Goal: Information Seeking & Learning: Find specific fact

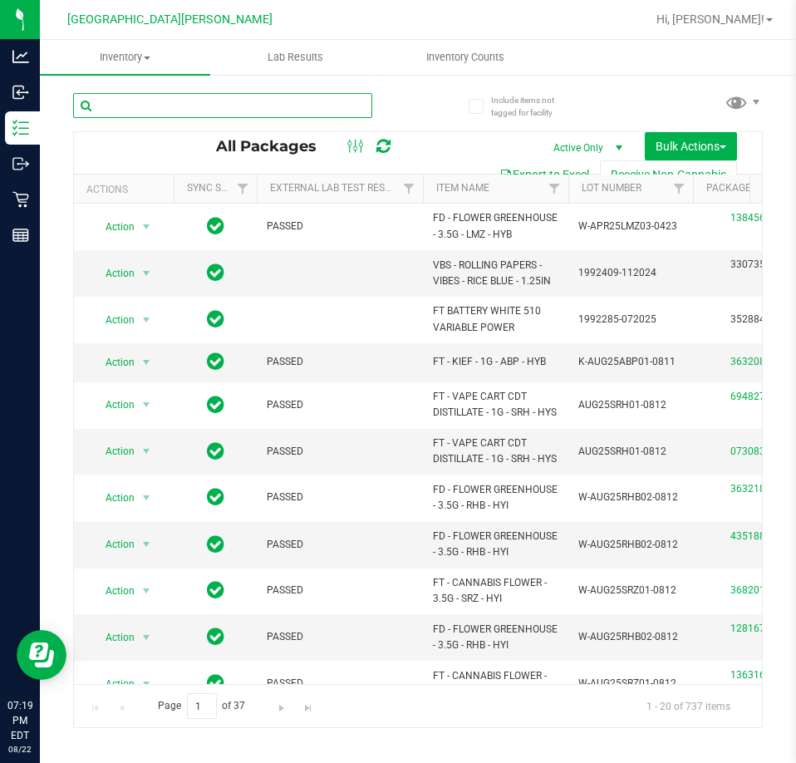
click at [305, 105] on input "text" at bounding box center [222, 105] width 299 height 25
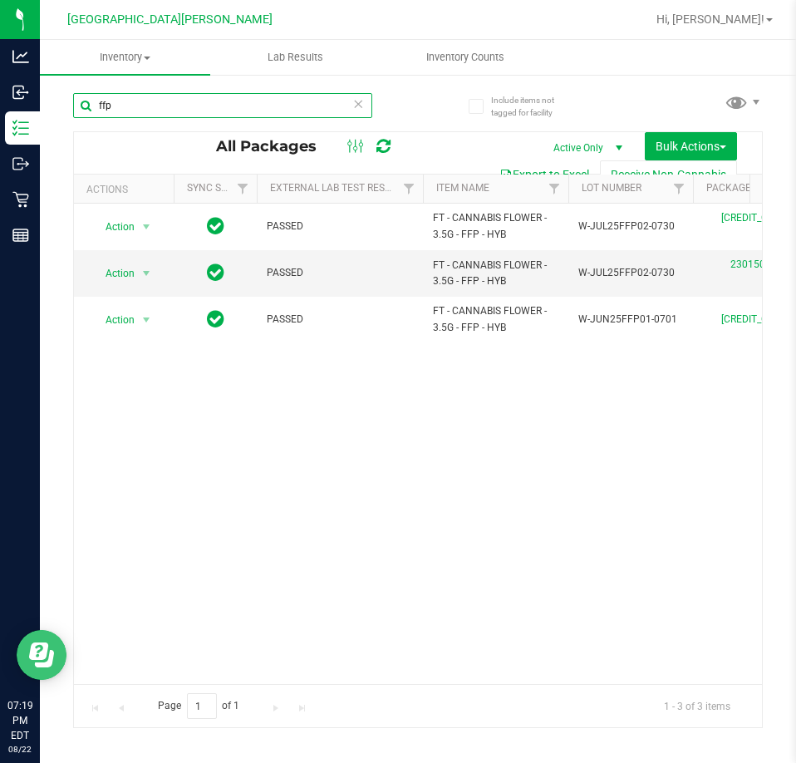
type input "ffp"
click at [362, 106] on icon at bounding box center [358, 103] width 12 height 20
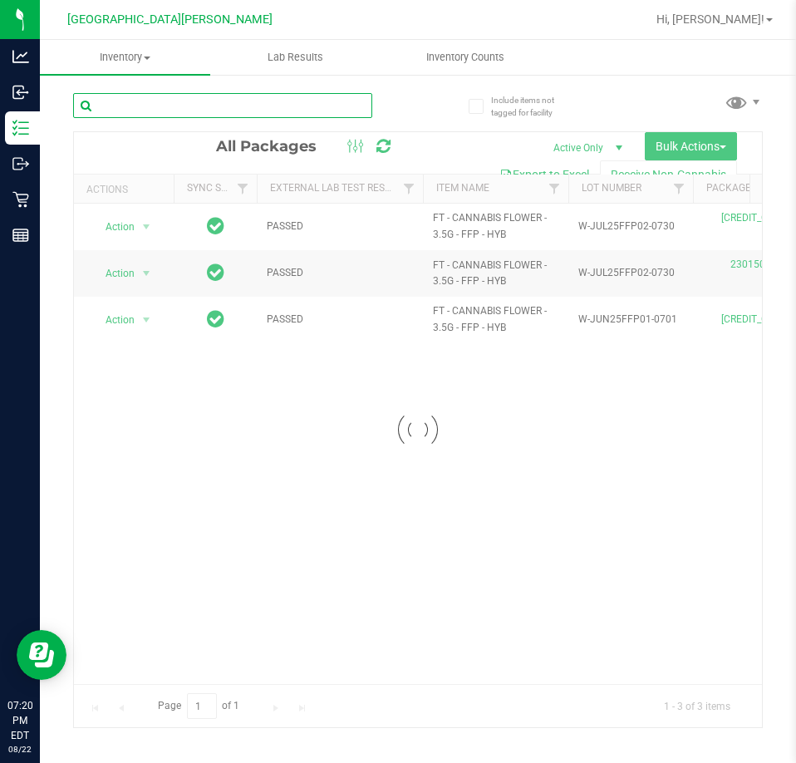
click at [288, 97] on input "text" at bounding box center [222, 105] width 299 height 25
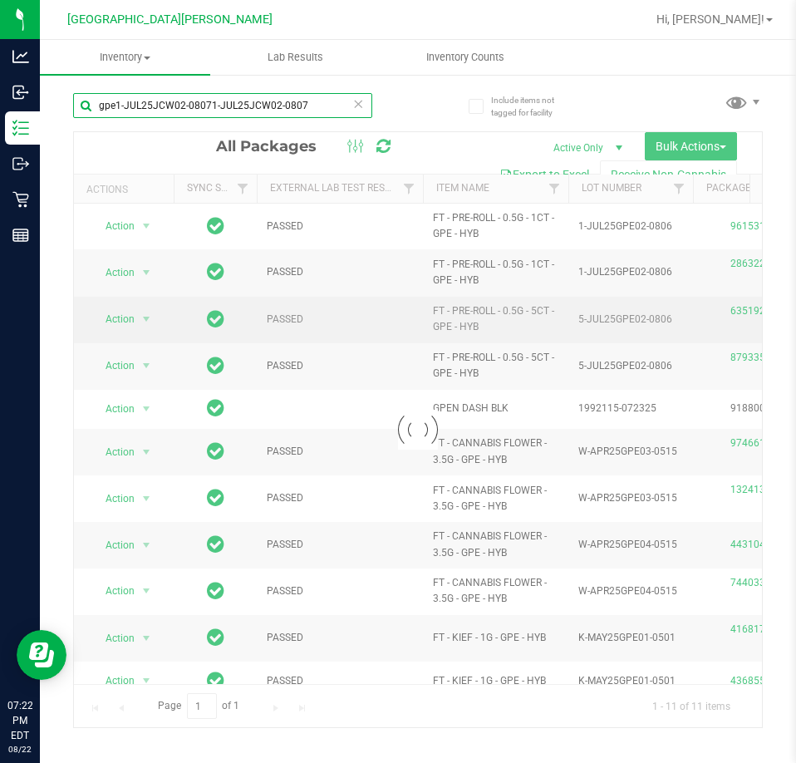
type input "gpe1-JUL25JCW02-08071-JUL25JCW02-0807"
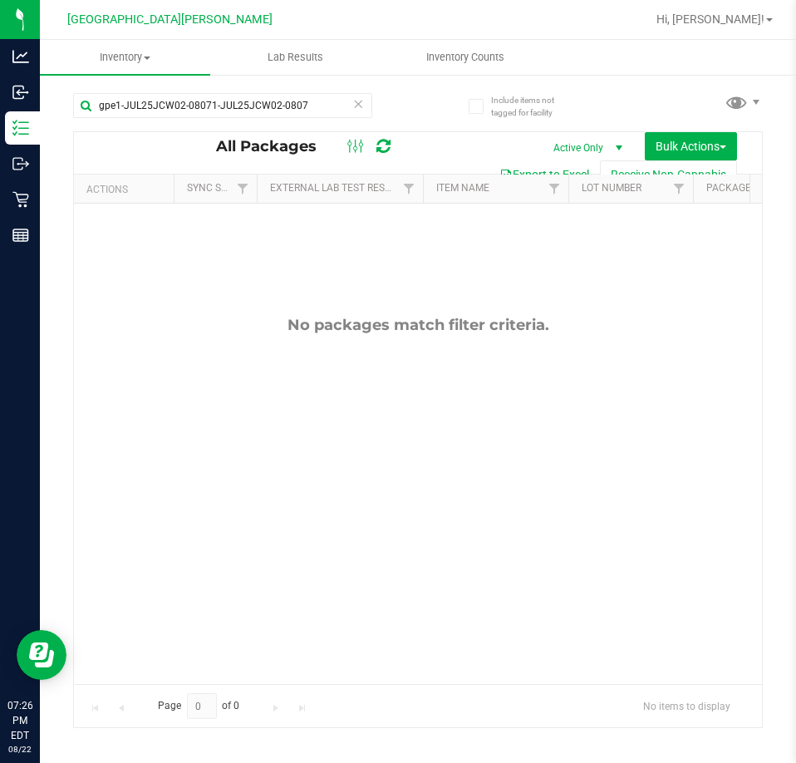
click at [358, 103] on icon at bounding box center [358, 103] width 12 height 20
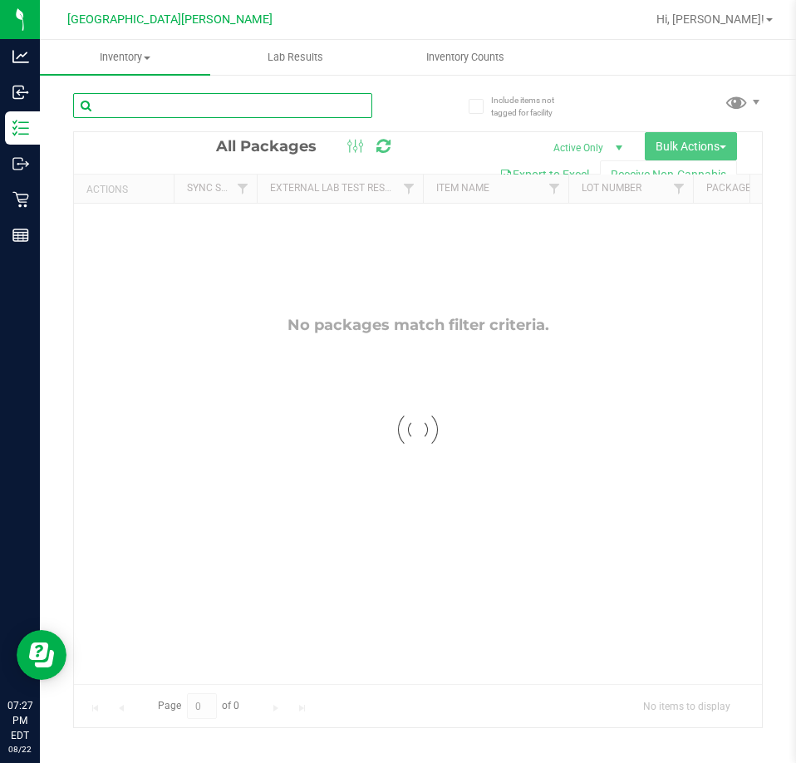
click at [316, 101] on input "text" at bounding box center [222, 105] width 299 height 25
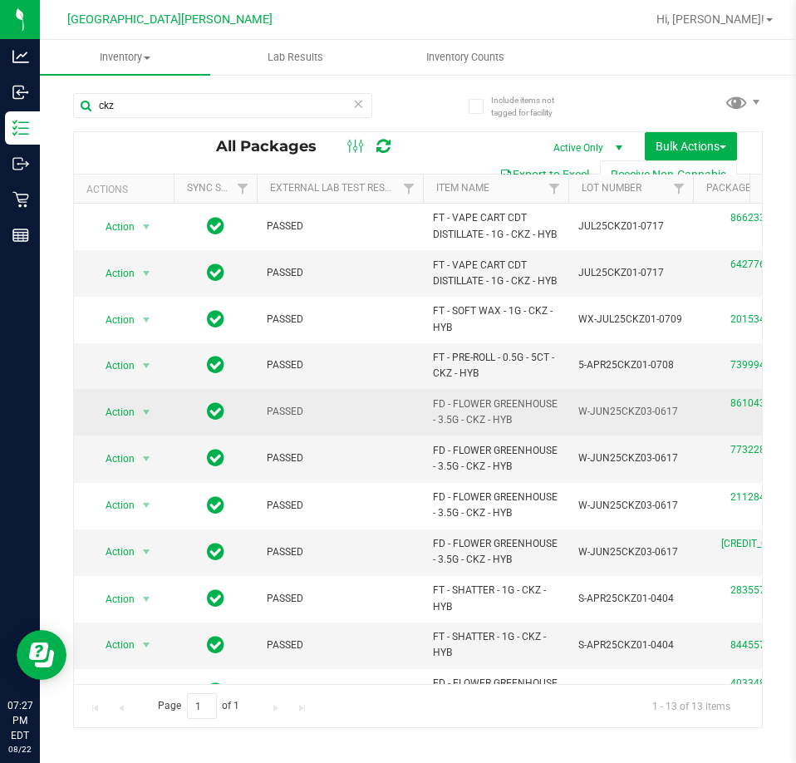
drag, startPoint x: 515, startPoint y: 450, endPoint x: 424, endPoint y: 449, distance: 90.6
click at [424, 436] on td "FD - FLOWER GREENHOUSE - 3.5G - CKZ - HYB" at bounding box center [495, 412] width 145 height 47
copy span "FD - FLOWER GREENHOUSE - 3.5G - CKZ - HYB"
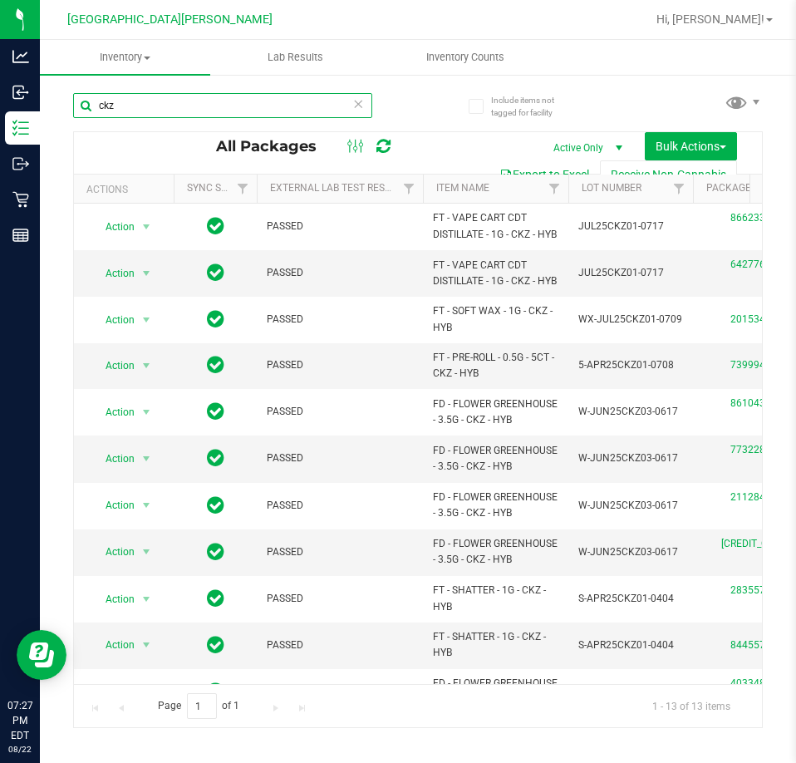
click at [206, 104] on input "ckz" at bounding box center [222, 105] width 299 height 25
paste input "FD - FLOWER GREENHOUSE - 3.5G - CKZ - HYB"
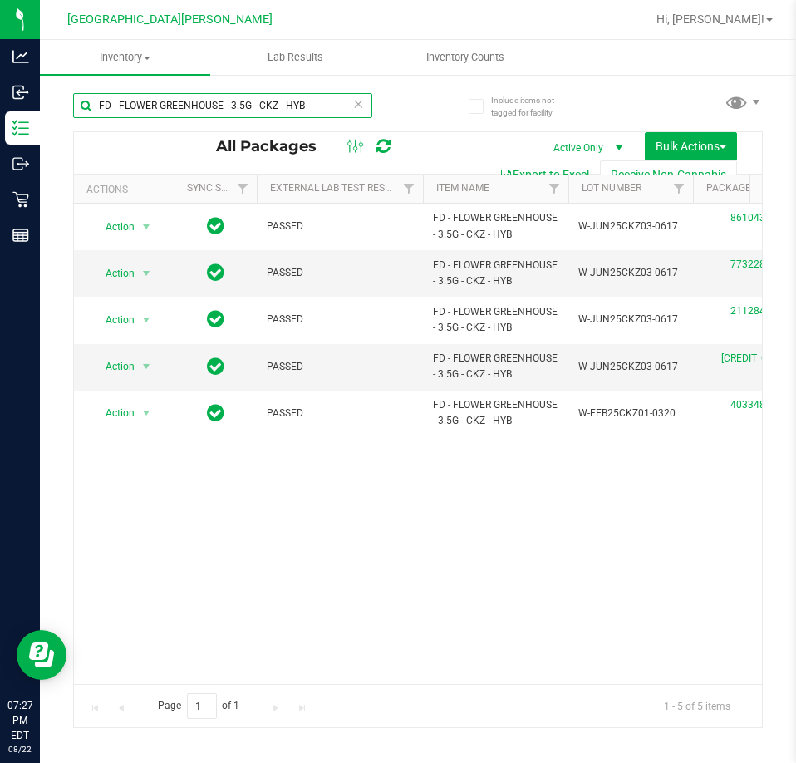
type input "FD - FLOWER GREENHOUSE - 3.5G - CKZ - HYB"
